Goal: Transaction & Acquisition: Purchase product/service

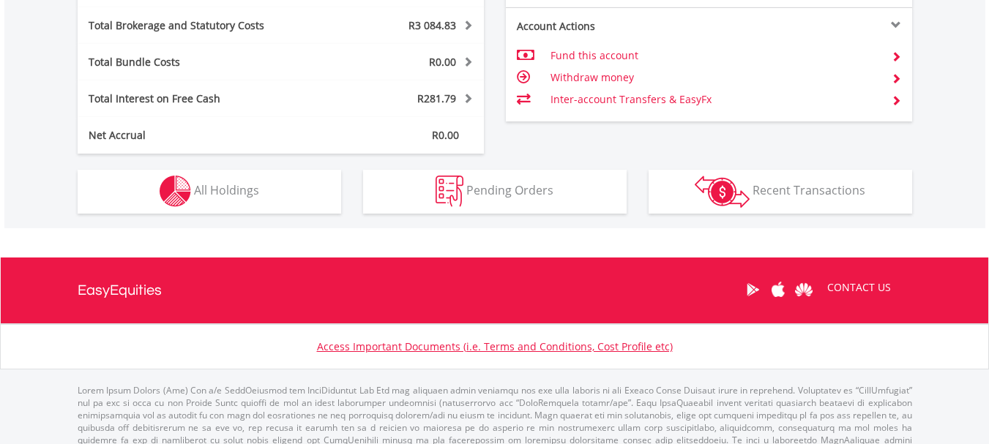
scroll to position [882, 0]
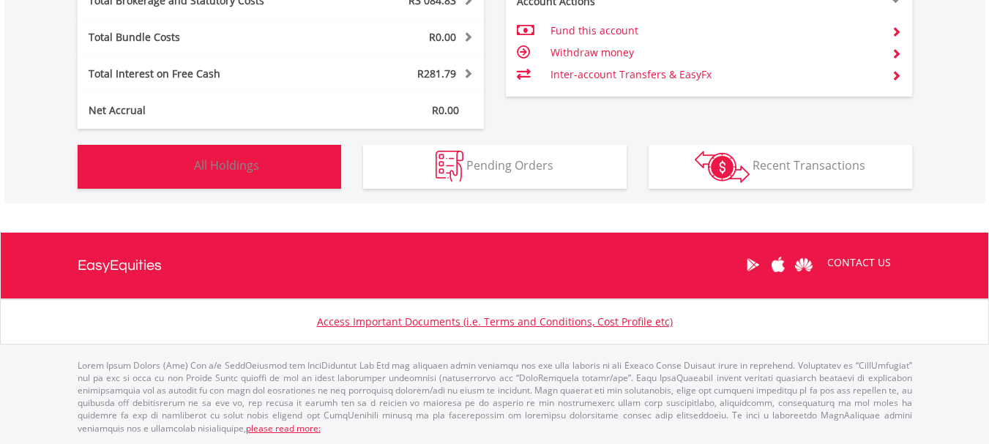
click at [165, 167] on img "button" at bounding box center [175, 166] width 31 height 31
click at [0, 0] on img "button" at bounding box center [0, 0] width 0 height 0
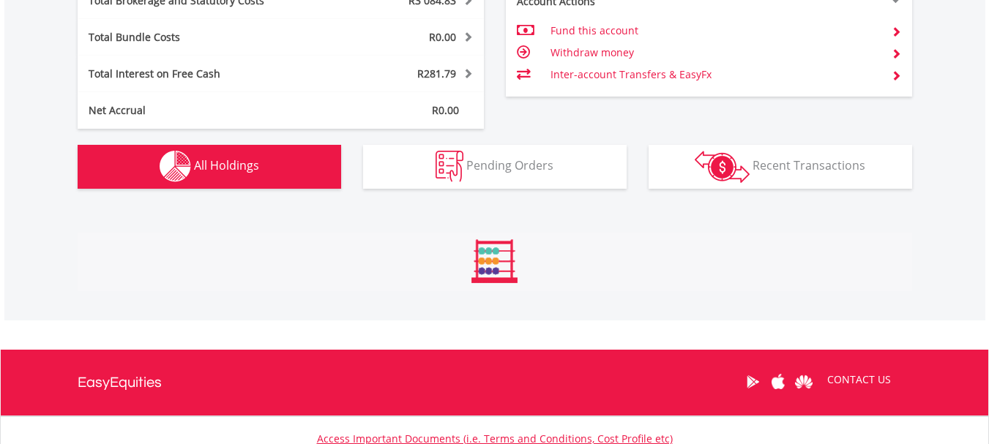
click at [168, 167] on img "button" at bounding box center [175, 166] width 31 height 31
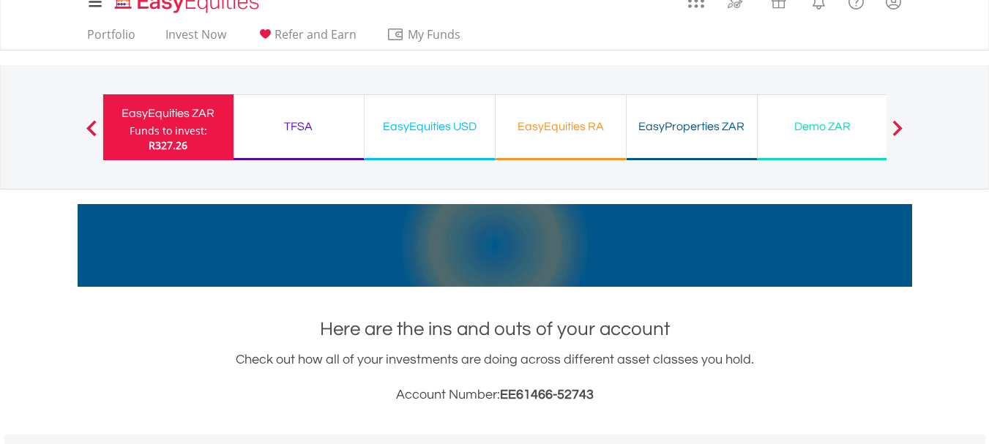
scroll to position [0, 0]
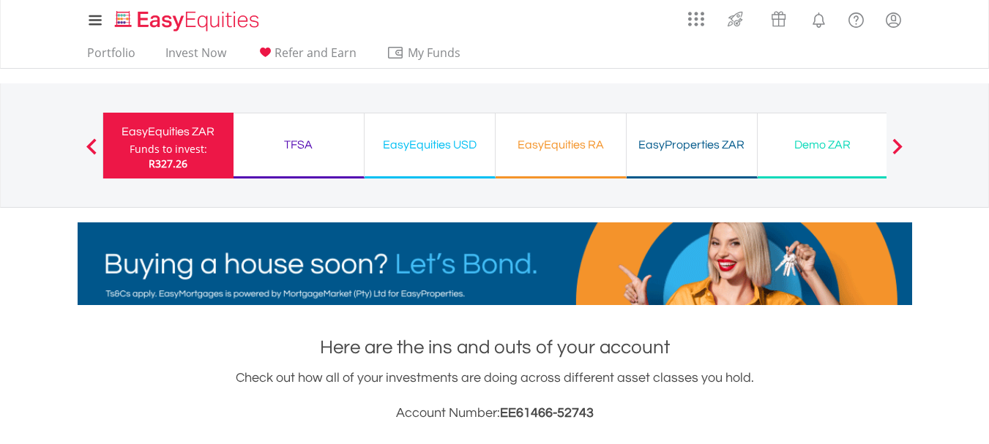
click at [296, 145] on div "TFSA" at bounding box center [298, 145] width 113 height 20
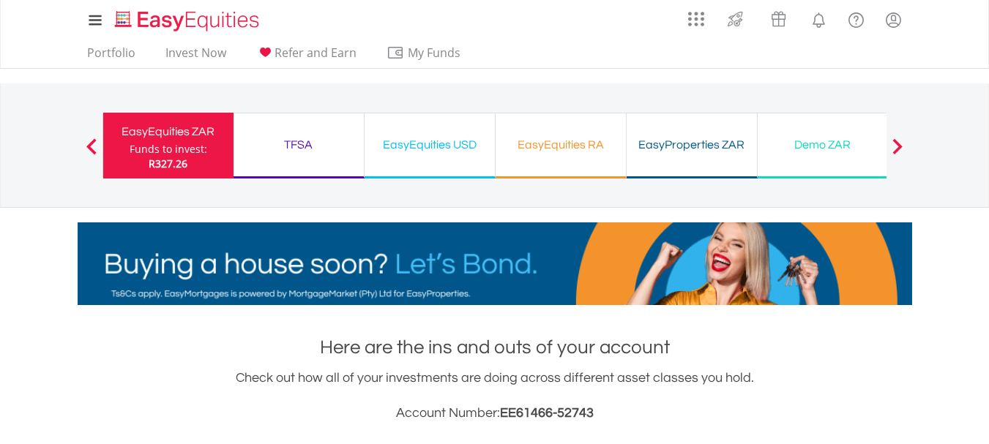
click at [296, 145] on div "TFSA" at bounding box center [298, 145] width 113 height 20
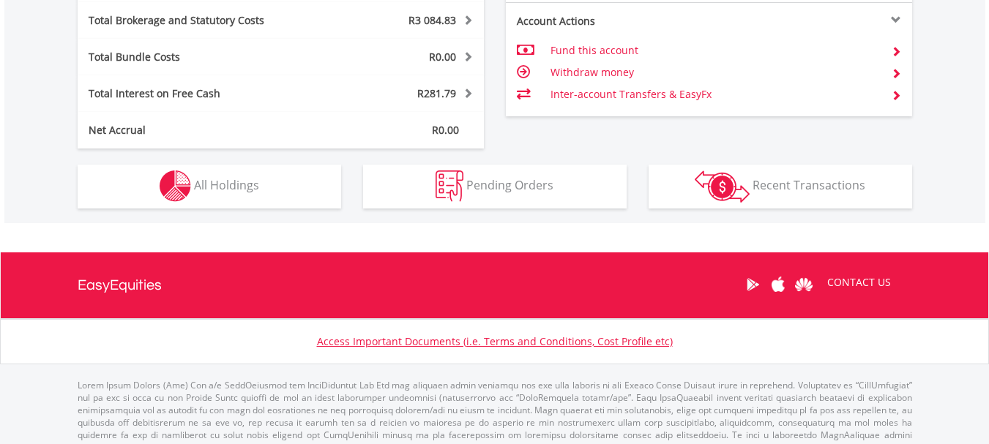
scroll to position [882, 0]
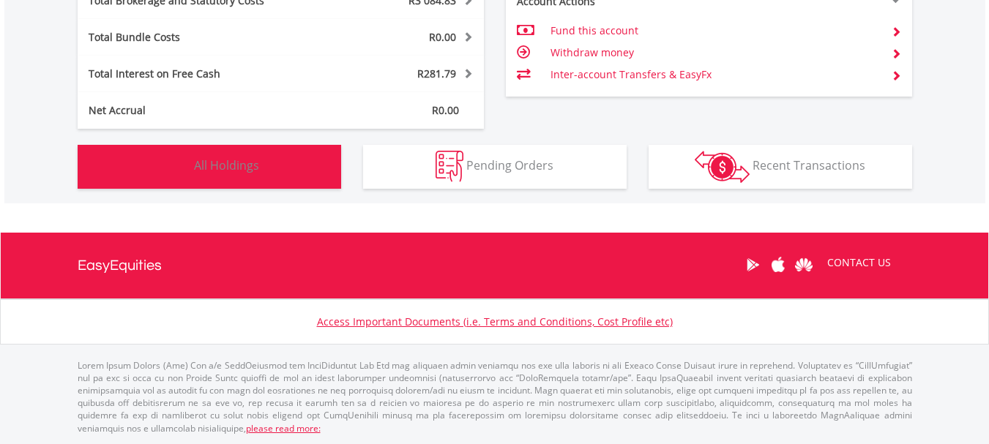
click at [168, 170] on img "button" at bounding box center [175, 166] width 31 height 31
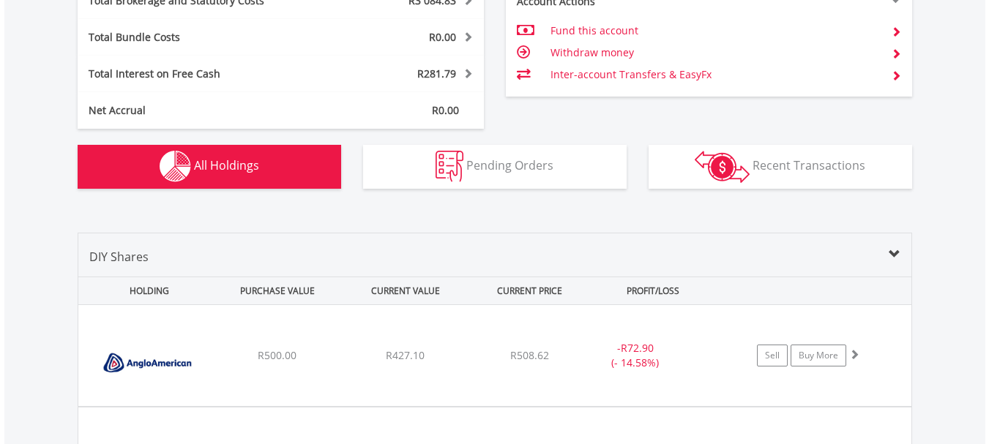
scroll to position [1115, 0]
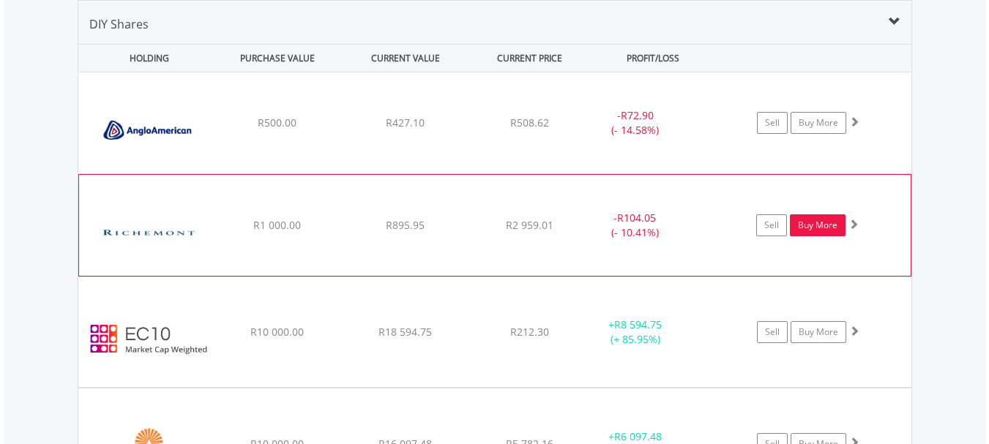
click at [814, 228] on link "Buy More" at bounding box center [818, 225] width 56 height 22
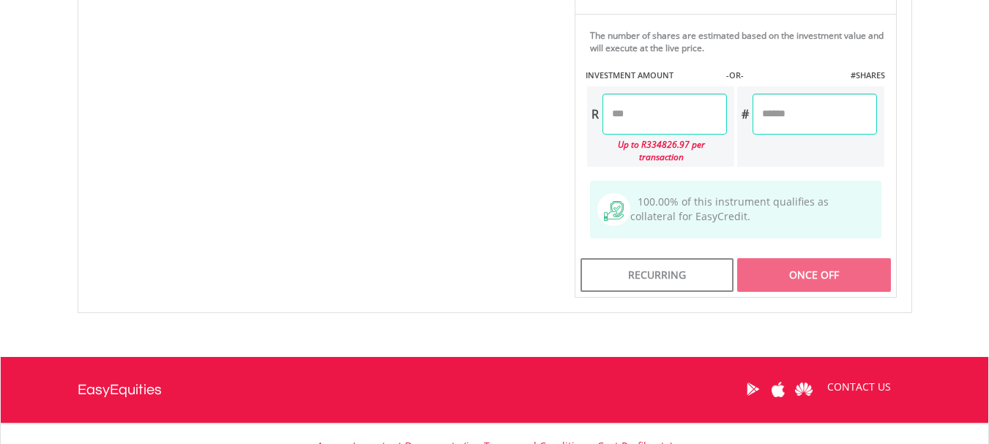
scroll to position [896, 0]
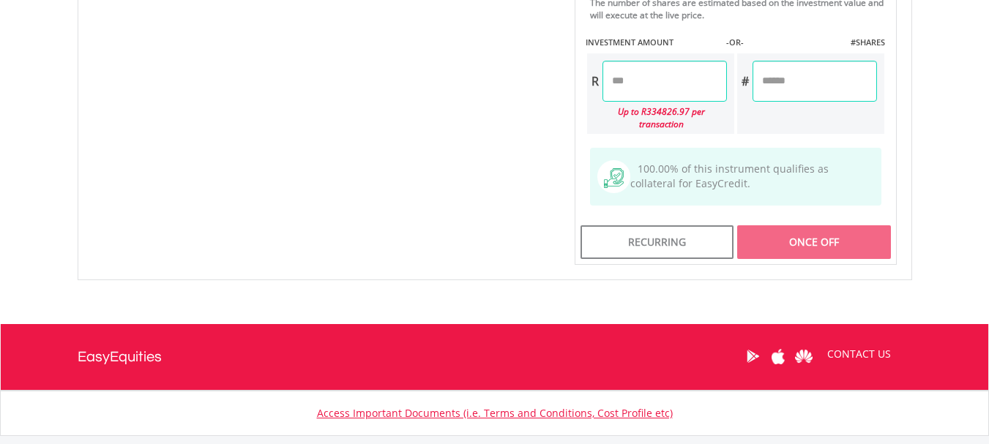
click at [612, 79] on input "number" at bounding box center [664, 81] width 124 height 41
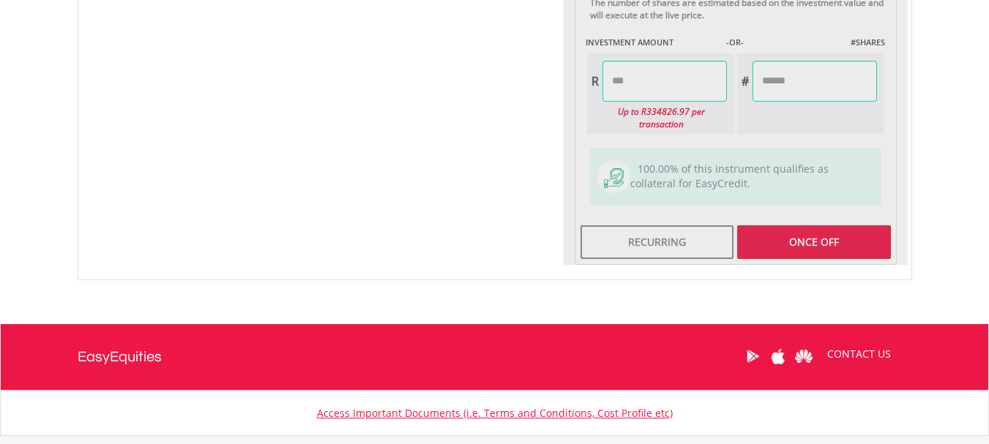
type input "******"
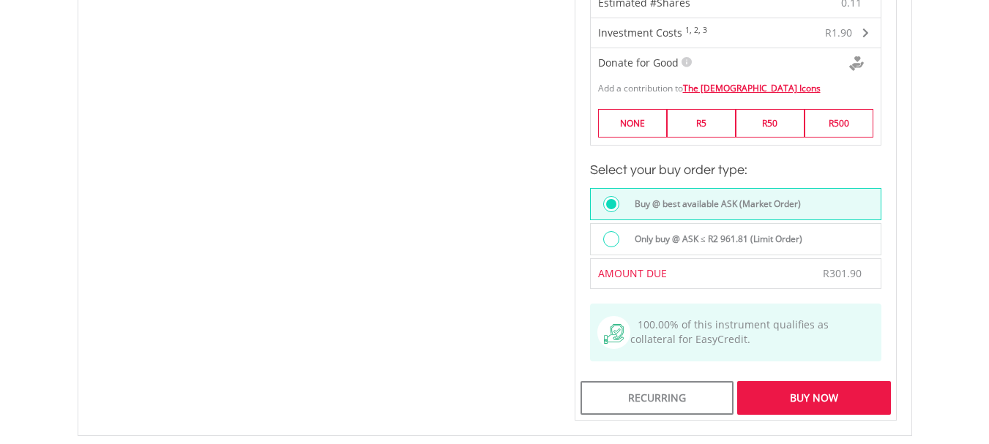
scroll to position [1130, 0]
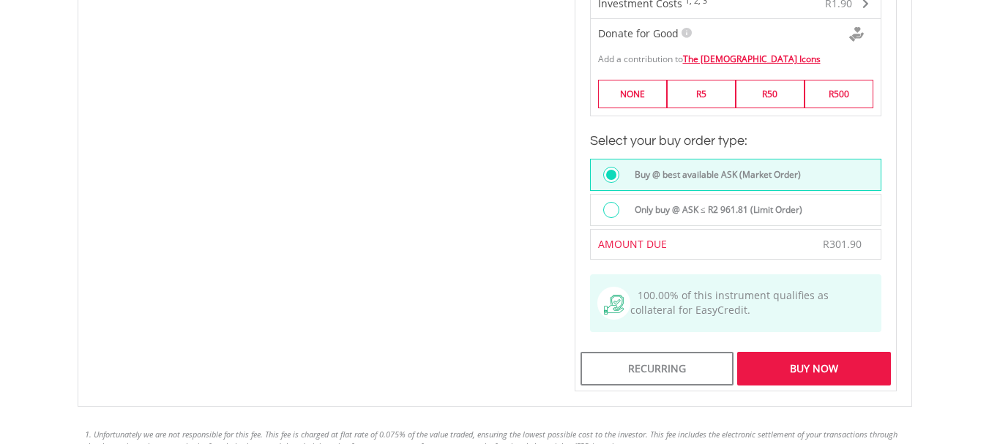
click at [797, 352] on div "Buy Now" at bounding box center [813, 369] width 153 height 34
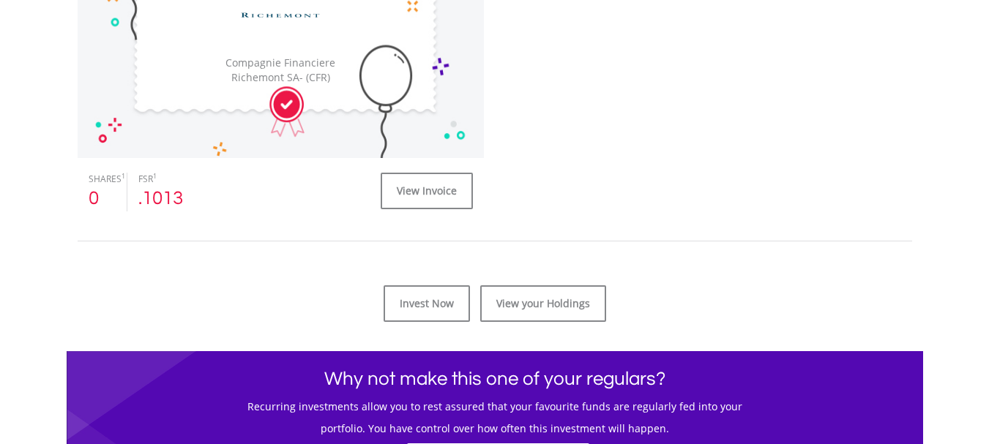
scroll to position [556, 0]
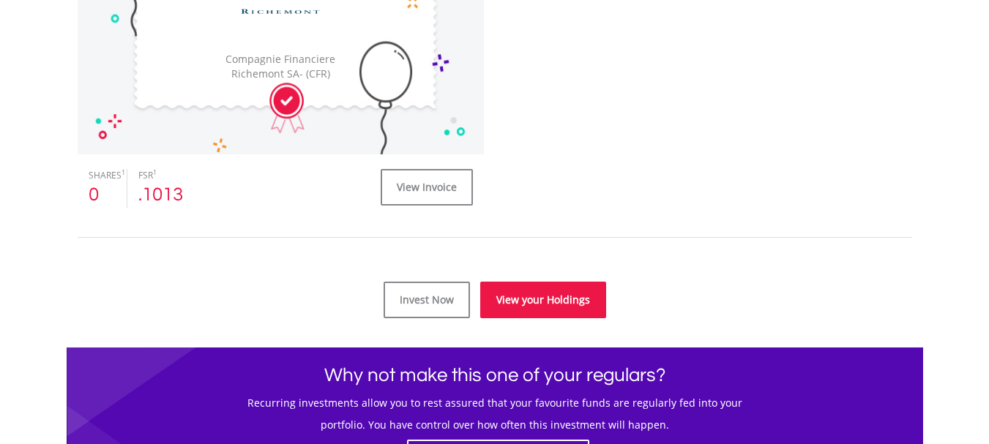
click at [548, 296] on link "View your Holdings" at bounding box center [543, 300] width 126 height 37
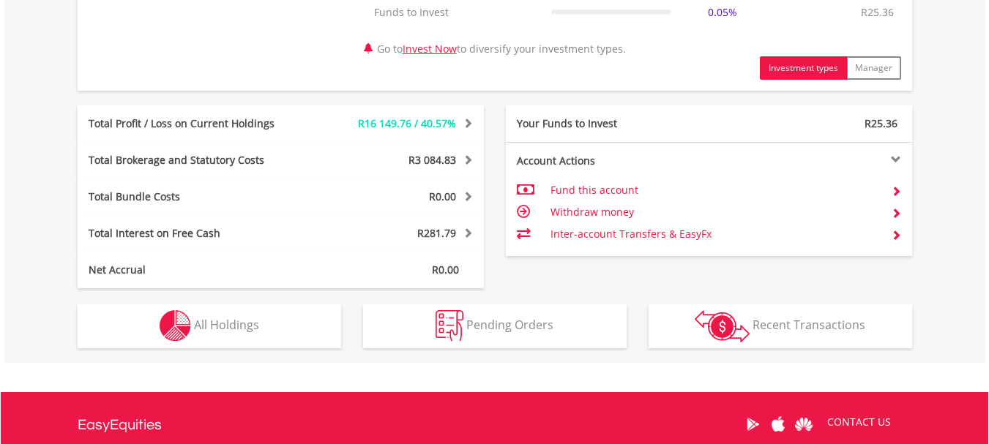
scroll to position [732, 0]
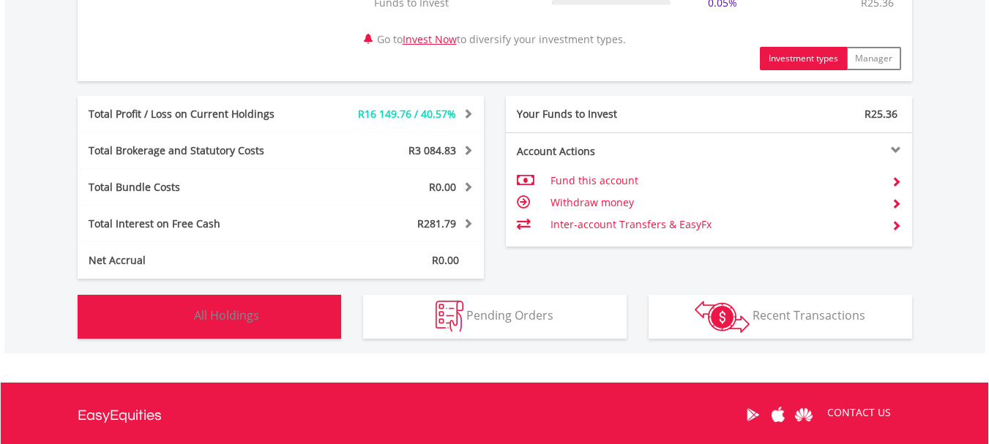
click at [171, 318] on img "button" at bounding box center [175, 316] width 31 height 31
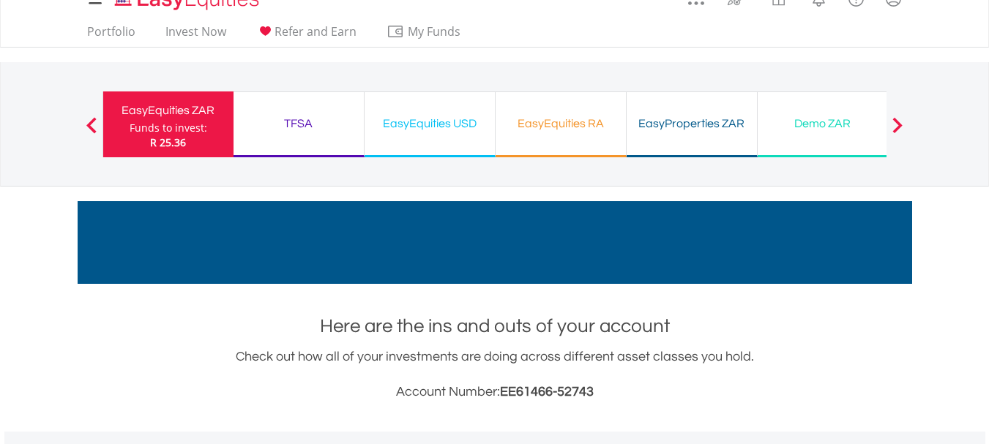
scroll to position [0, 0]
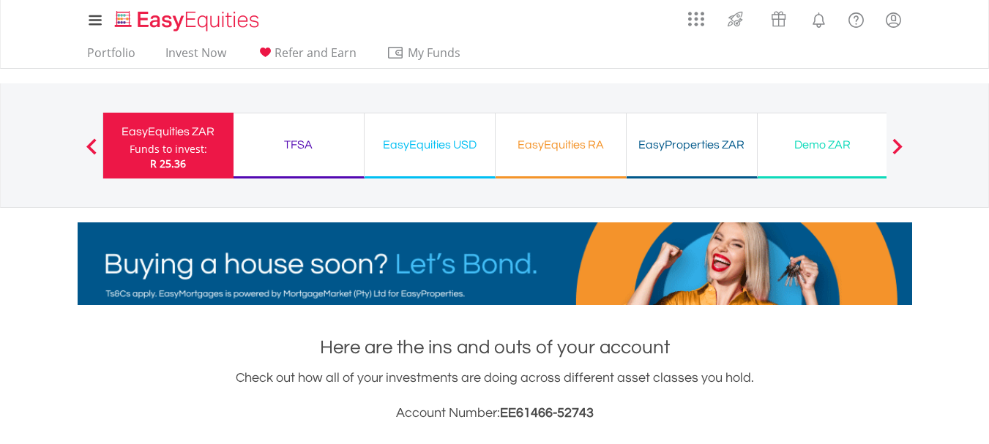
click at [823, 141] on div "Demo ZAR" at bounding box center [822, 145] width 113 height 20
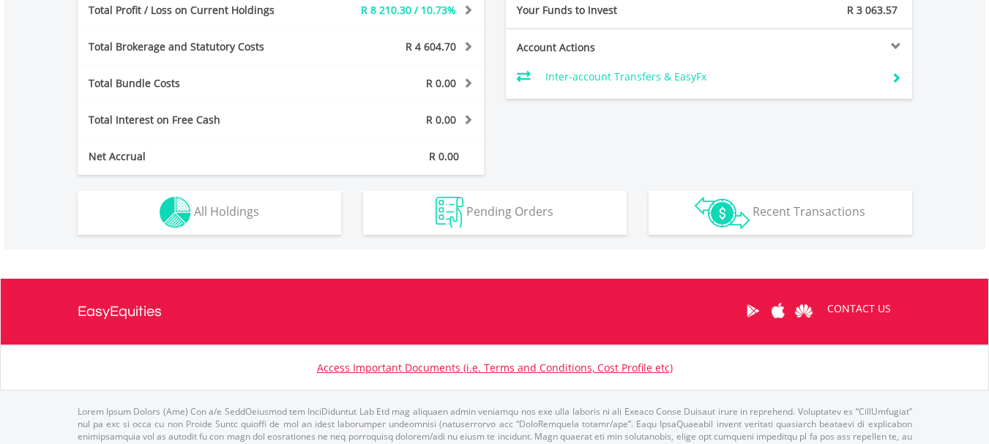
scroll to position [853, 0]
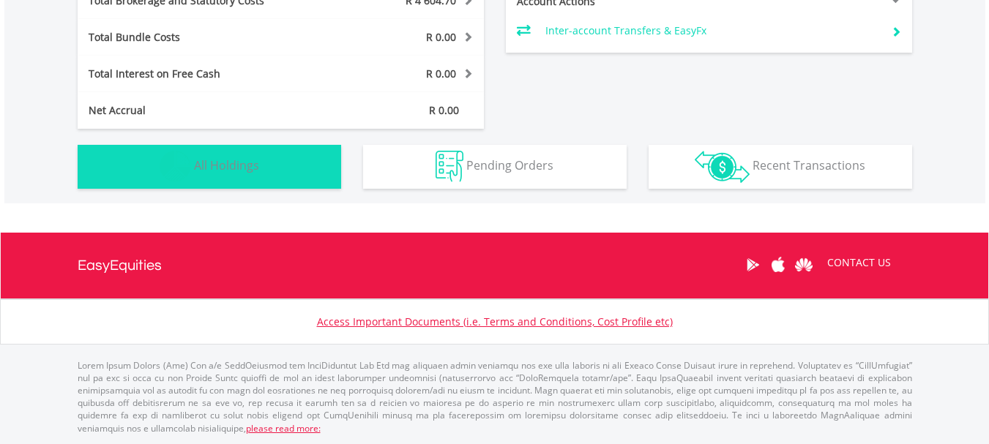
click at [182, 163] on img "button" at bounding box center [175, 166] width 31 height 31
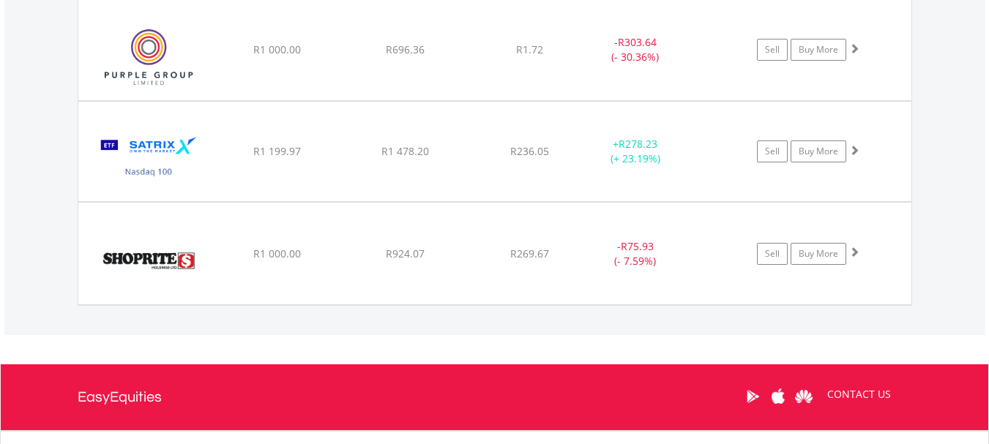
scroll to position [2315, 0]
